Goal: Task Accomplishment & Management: Manage account settings

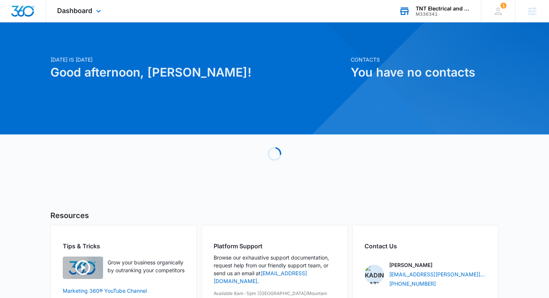
click at [423, 7] on div "TNT Electrical and Engineering" at bounding box center [443, 9] width 55 height 6
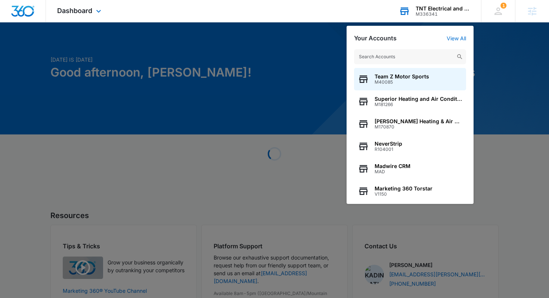
click at [380, 53] on input "text" at bounding box center [410, 56] width 112 height 15
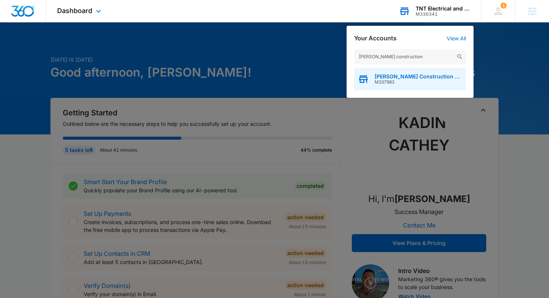
type input "[PERSON_NAME] construction"
click at [399, 78] on span "[PERSON_NAME] Construction LLC" at bounding box center [419, 77] width 88 height 6
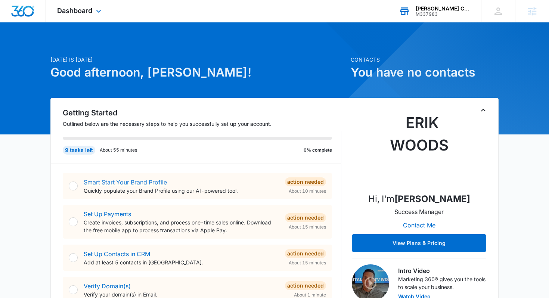
click at [114, 182] on link "Smart Start Your Brand Profile" at bounding box center [125, 182] width 83 height 7
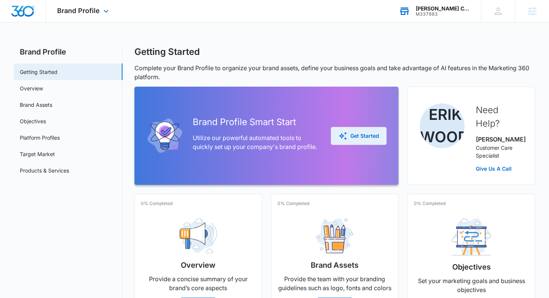
click at [343, 132] on icon "button" at bounding box center [343, 136] width 9 height 9
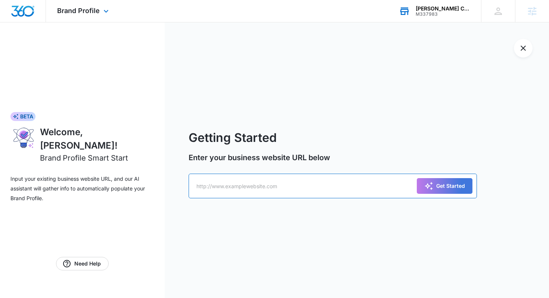
click at [225, 193] on input "text" at bounding box center [333, 186] width 288 height 25
paste input "[URL][DOMAIN_NAME]"
type input "[URL][DOMAIN_NAME]"
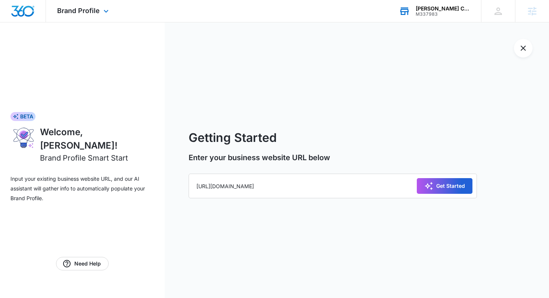
click at [450, 188] on div "Get Started" at bounding box center [444, 186] width 41 height 9
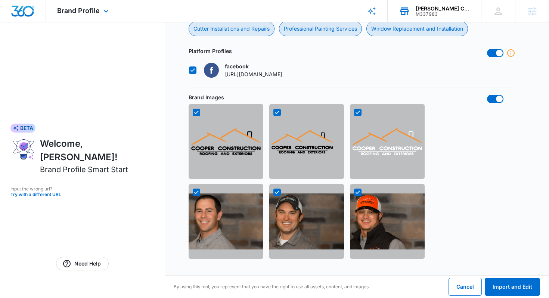
scroll to position [491, 0]
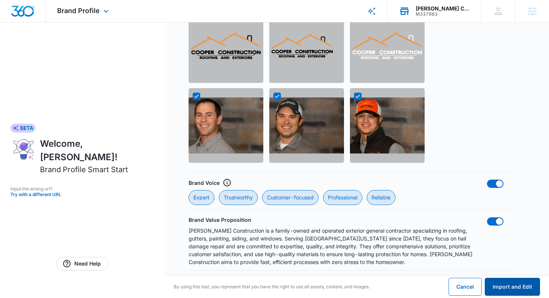
click at [494, 282] on button "Import and Edit" at bounding box center [512, 287] width 55 height 18
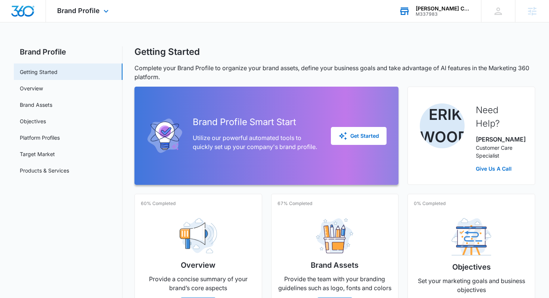
click at [23, 11] on img "Dashboard" at bounding box center [23, 11] width 24 height 11
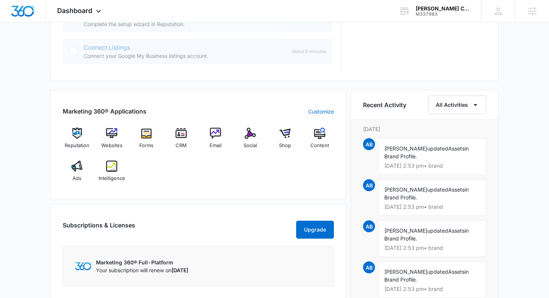
scroll to position [434, 0]
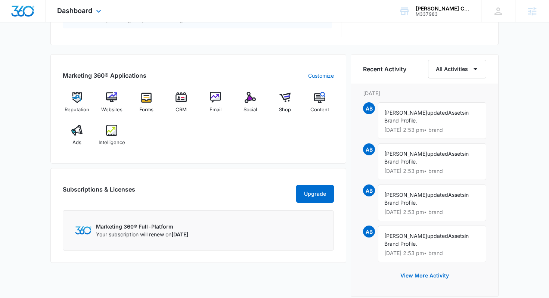
click at [86, 16] on div "Dashboard Apps Reputation Websites Forms CRM Email Social Shop Content Ads Inte…" at bounding box center [80, 11] width 68 height 22
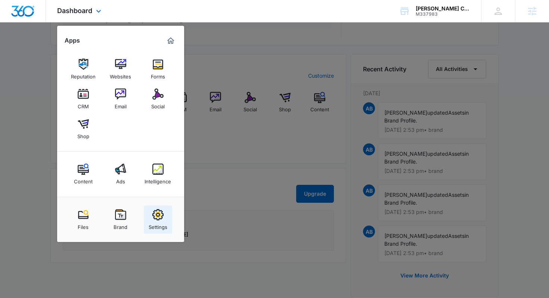
click at [158, 218] on img at bounding box center [157, 214] width 11 height 11
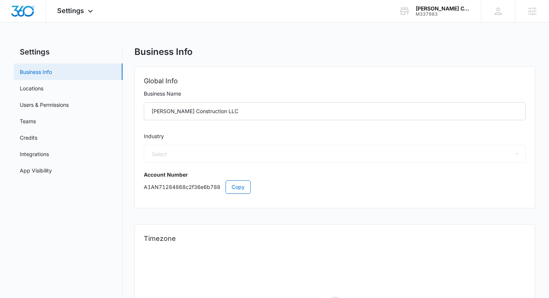
select select "6"
select select "US"
select select "America/[GEOGRAPHIC_DATA]"
click at [58, 104] on link "Users & Permissions" at bounding box center [44, 105] width 49 height 8
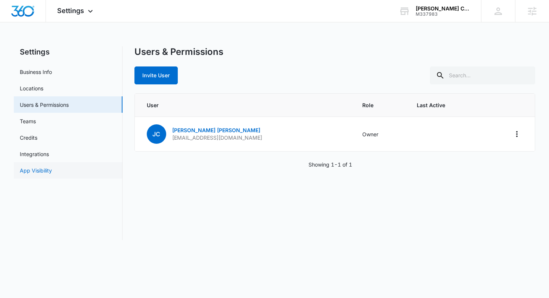
click at [43, 171] on link "App Visibility" at bounding box center [36, 171] width 32 height 8
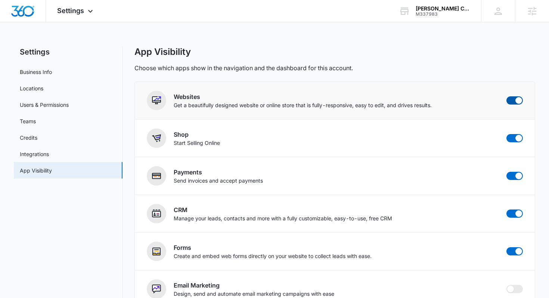
click at [514, 101] on span at bounding box center [515, 100] width 16 height 8
click at [507, 96] on input "checkbox" at bounding box center [506, 96] width 0 height 0
checkbox input "false"
click at [516, 139] on span at bounding box center [519, 138] width 7 height 7
click at [507, 134] on input "checkbox" at bounding box center [506, 134] width 0 height 0
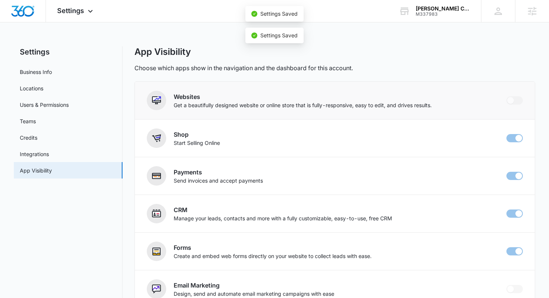
checkbox input "false"
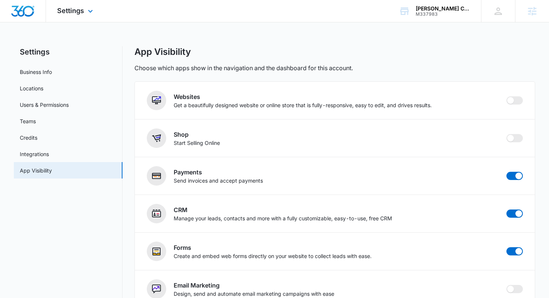
click at [21, 10] on img "Dashboard" at bounding box center [23, 11] width 24 height 11
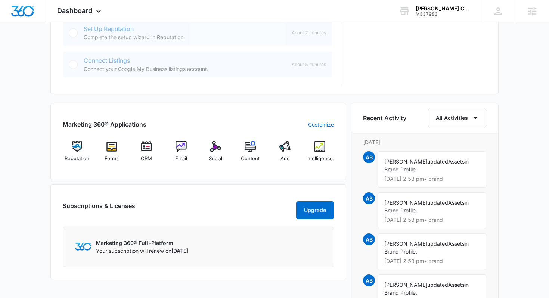
scroll to position [385, 0]
click at [214, 155] on div "Social" at bounding box center [215, 154] width 29 height 27
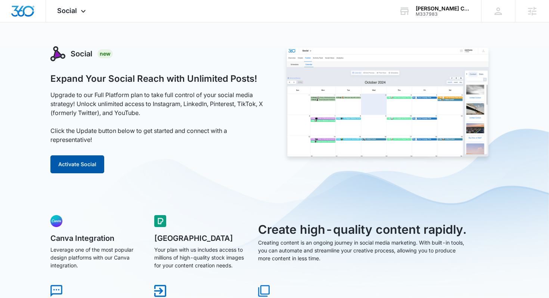
click at [77, 170] on button "Activate Social" at bounding box center [77, 164] width 54 height 18
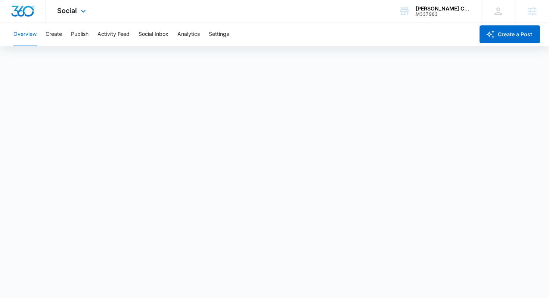
click at [20, 11] on img "Dashboard" at bounding box center [23, 11] width 24 height 11
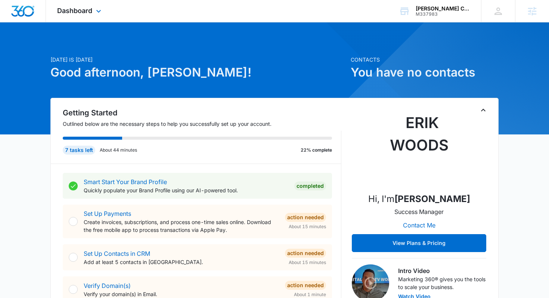
click at [86, 18] on div "Dashboard Apps Reputation Forms CRM Email Social Content Ads Intelligence Files…" at bounding box center [80, 11] width 68 height 22
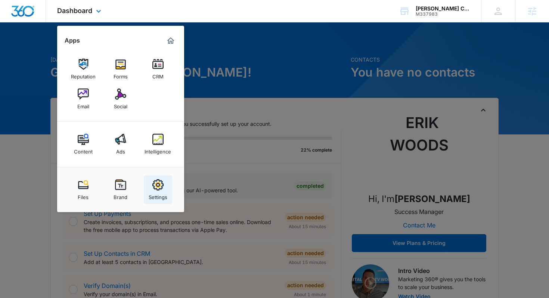
click at [158, 186] on img at bounding box center [157, 184] width 11 height 11
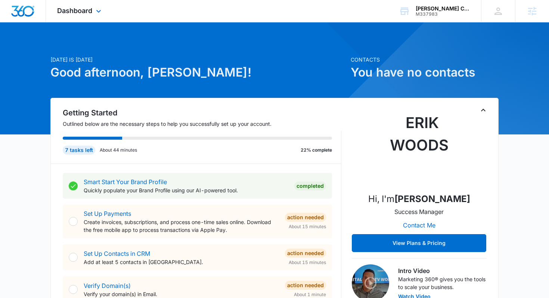
select select "6"
select select "US"
select select "America/[GEOGRAPHIC_DATA]"
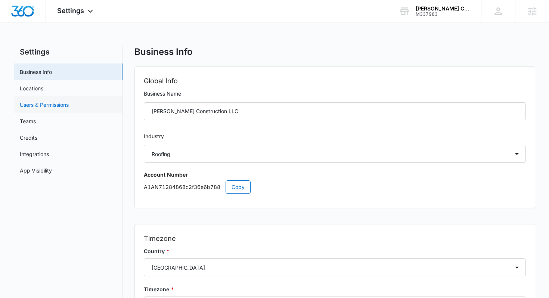
click at [64, 105] on link "Users & Permissions" at bounding box center [44, 105] width 49 height 8
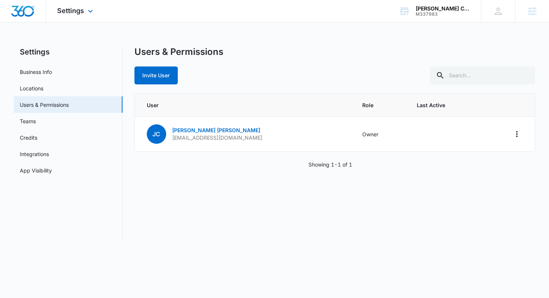
click at [21, 8] on img "Dashboard" at bounding box center [23, 11] width 24 height 11
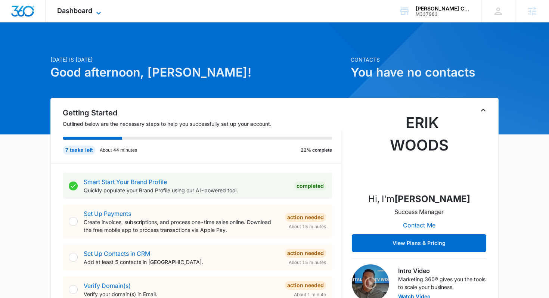
click at [101, 13] on icon at bounding box center [98, 13] width 9 height 9
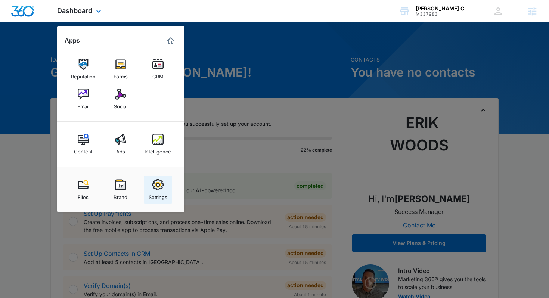
click at [155, 176] on link "Settings" at bounding box center [158, 190] width 28 height 28
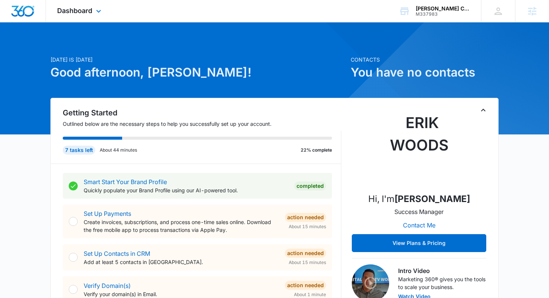
select select "6"
select select "US"
select select "America/[GEOGRAPHIC_DATA]"
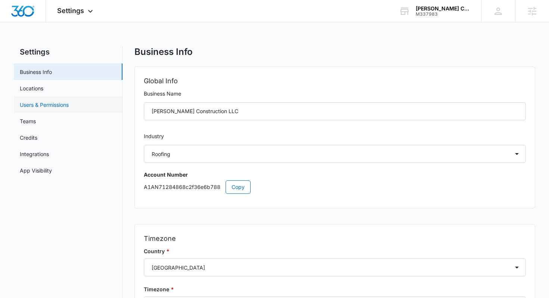
click at [54, 109] on link "Users & Permissions" at bounding box center [44, 105] width 49 height 8
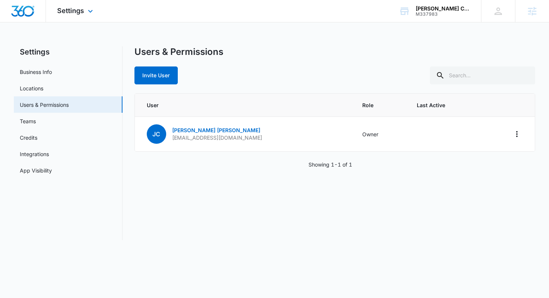
click at [26, 10] on img "Dashboard" at bounding box center [23, 11] width 24 height 11
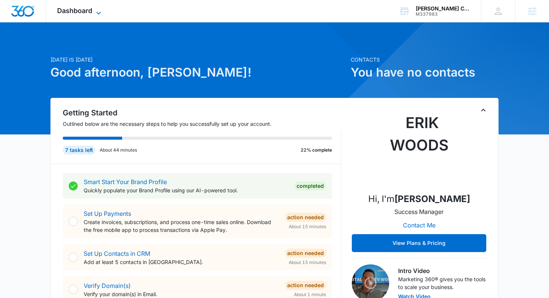
click at [80, 10] on span "Dashboard" at bounding box center [74, 11] width 35 height 8
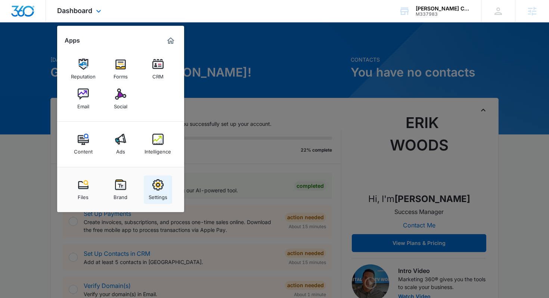
click at [154, 185] on img at bounding box center [157, 184] width 11 height 11
select select "6"
select select "US"
select select "America/[GEOGRAPHIC_DATA]"
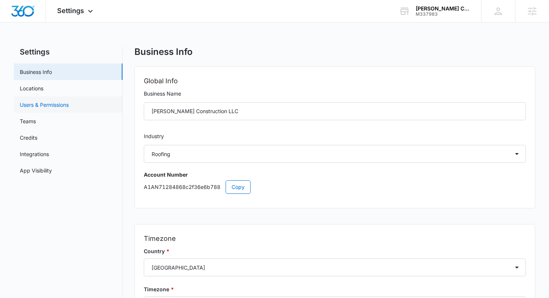
click at [29, 101] on link "Users & Permissions" at bounding box center [44, 105] width 49 height 8
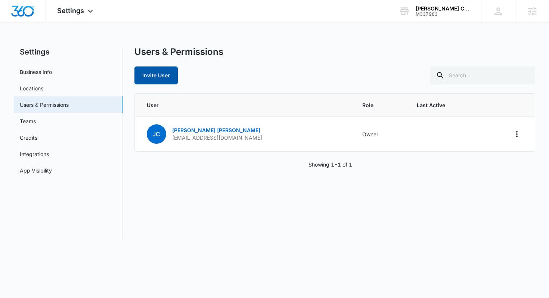
click at [153, 81] on button "Invite User" at bounding box center [156, 76] width 43 height 18
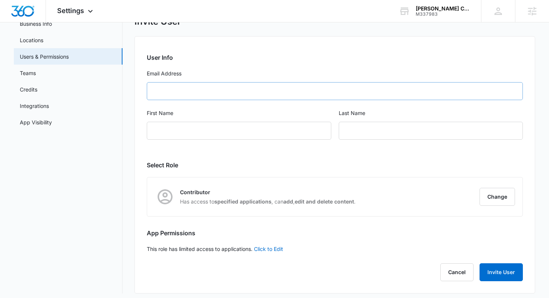
scroll to position [53, 0]
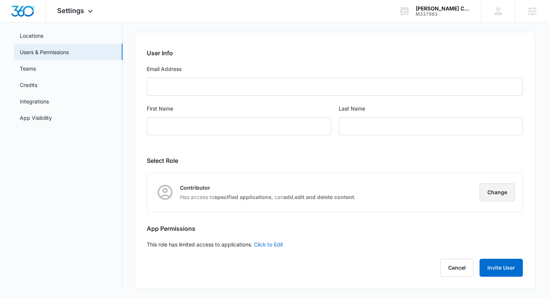
click at [502, 197] on button "Change" at bounding box center [497, 192] width 35 height 18
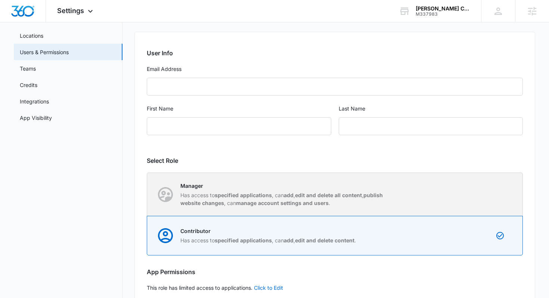
click at [221, 188] on p "Manager" at bounding box center [285, 186] width 210 height 8
click at [148, 194] on input "Manager Has access to specified applications , can add , edit and delete all co…" at bounding box center [147, 194] width 0 height 0
radio input "true"
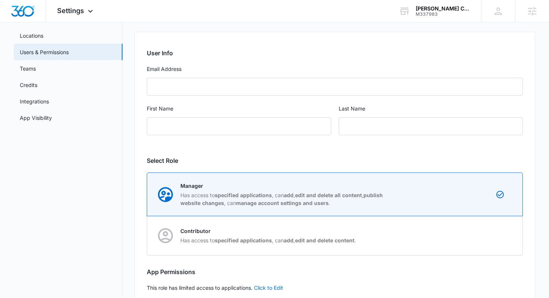
scroll to position [96, 0]
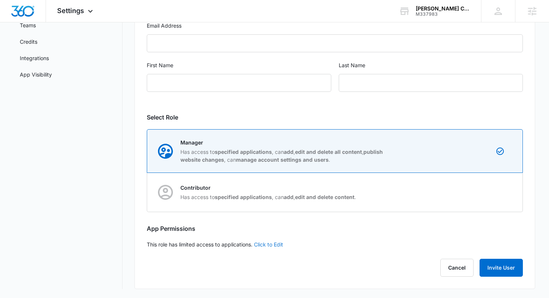
click at [282, 244] on link "Click to Edit" at bounding box center [268, 244] width 29 height 6
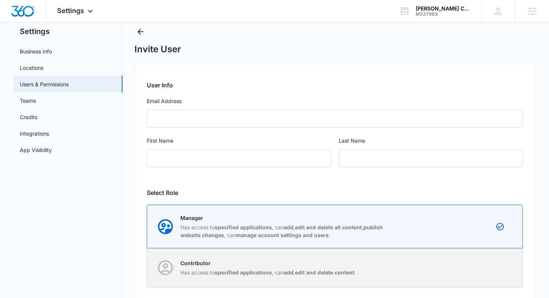
scroll to position [101, 0]
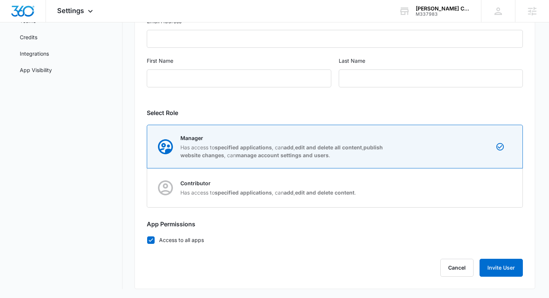
click at [149, 240] on icon at bounding box center [151, 240] width 7 height 7
click at [147, 240] on input "Access to all apps" at bounding box center [147, 240] width 0 height 0
checkbox input "false"
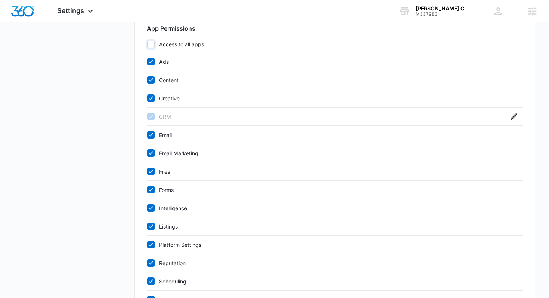
scroll to position [0, 0]
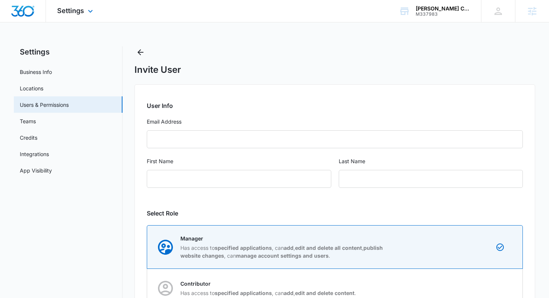
click at [18, 12] on img "Dashboard" at bounding box center [23, 11] width 24 height 11
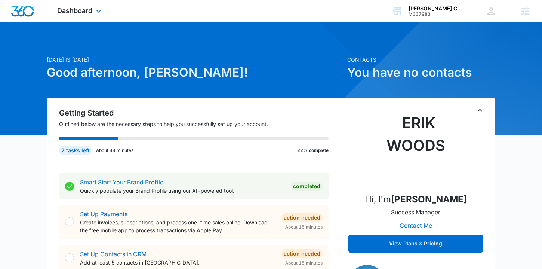
click at [99, 4] on div "Dashboard Apps Reputation Forms CRM Email Social Content Ads Intelligence Files…" at bounding box center [80, 11] width 68 height 22
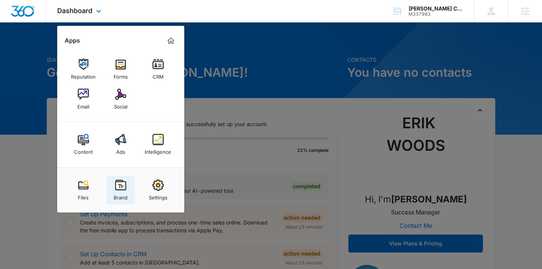
click at [115, 186] on img at bounding box center [120, 184] width 11 height 11
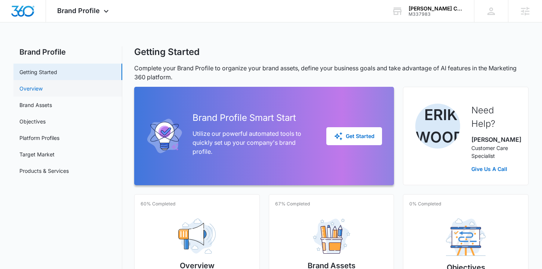
click at [43, 92] on link "Overview" at bounding box center [30, 88] width 23 height 8
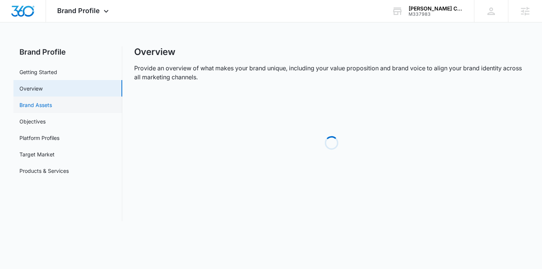
click at [41, 105] on link "Brand Assets" at bounding box center [35, 105] width 33 height 8
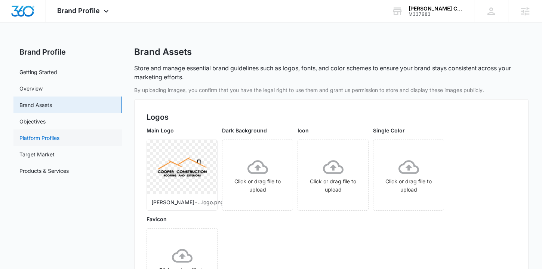
click at [45, 140] on link "Platform Profiles" at bounding box center [39, 138] width 40 height 8
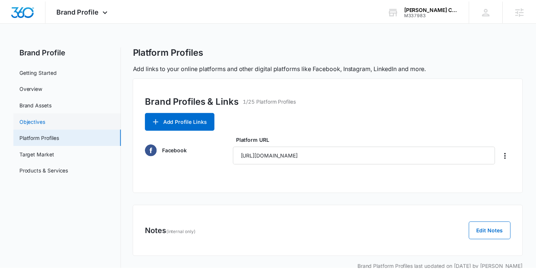
scroll to position [16, 0]
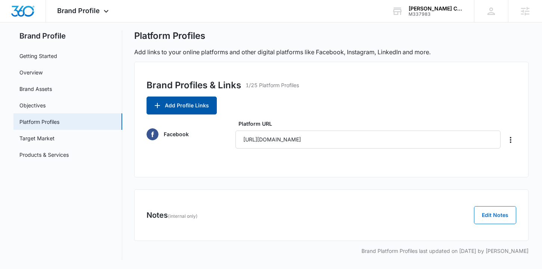
click at [181, 114] on button "Add Profile Links" at bounding box center [181, 105] width 70 height 18
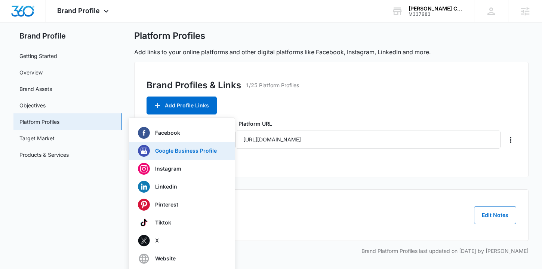
click at [178, 155] on div "Google Business Profile" at bounding box center [177, 151] width 79 height 12
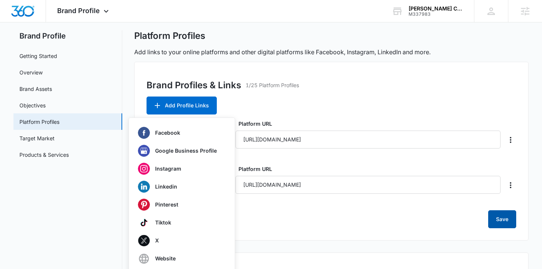
type input "[URL][DOMAIN_NAME]"
click at [499, 217] on button "Save" at bounding box center [502, 219] width 28 height 18
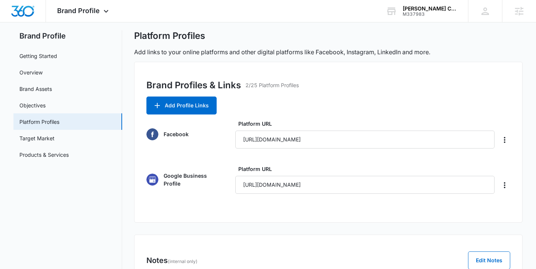
scroll to position [0, 0]
